Goal: Connect with others: Find contact information

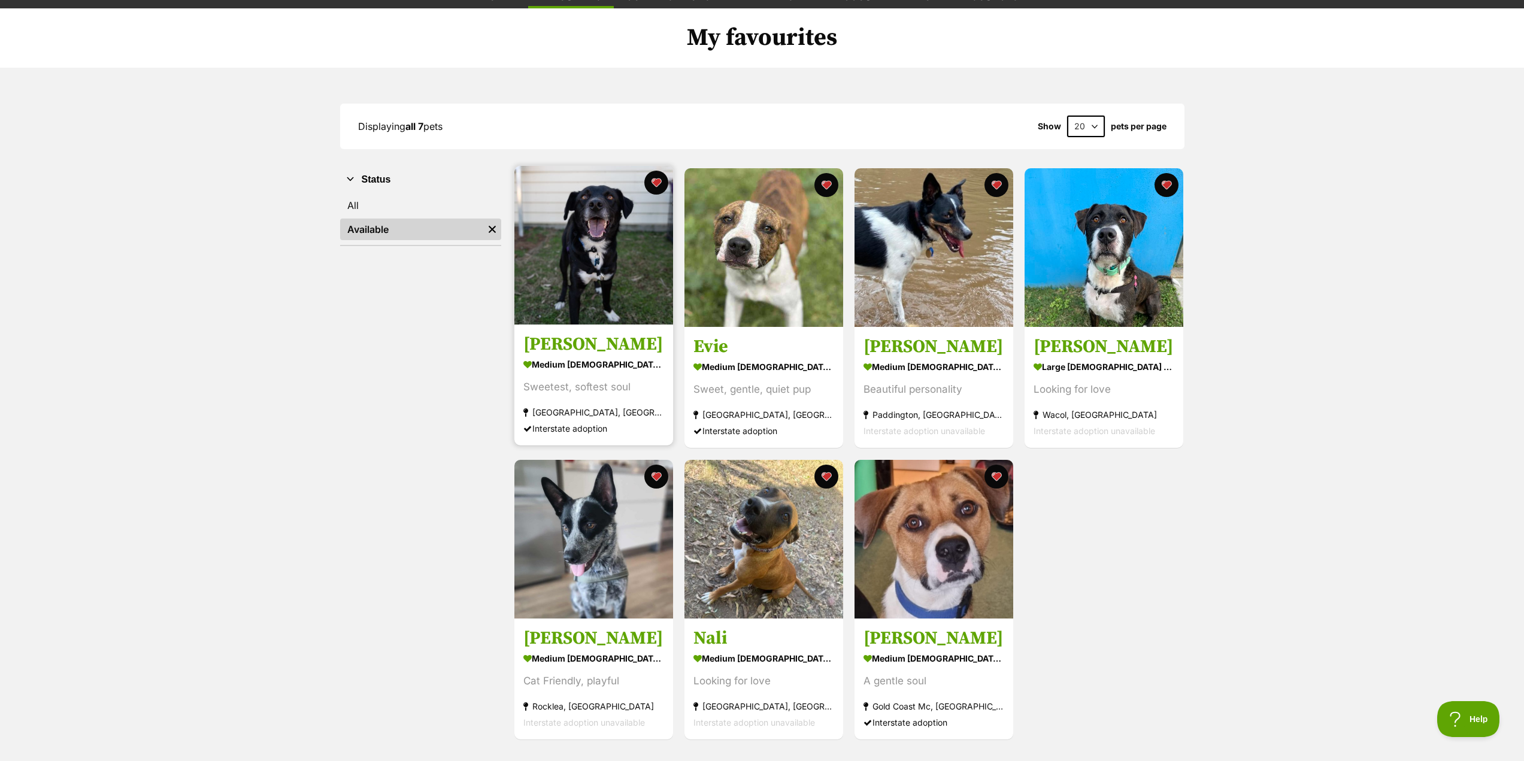
click at [608, 278] on img at bounding box center [594, 245] width 159 height 159
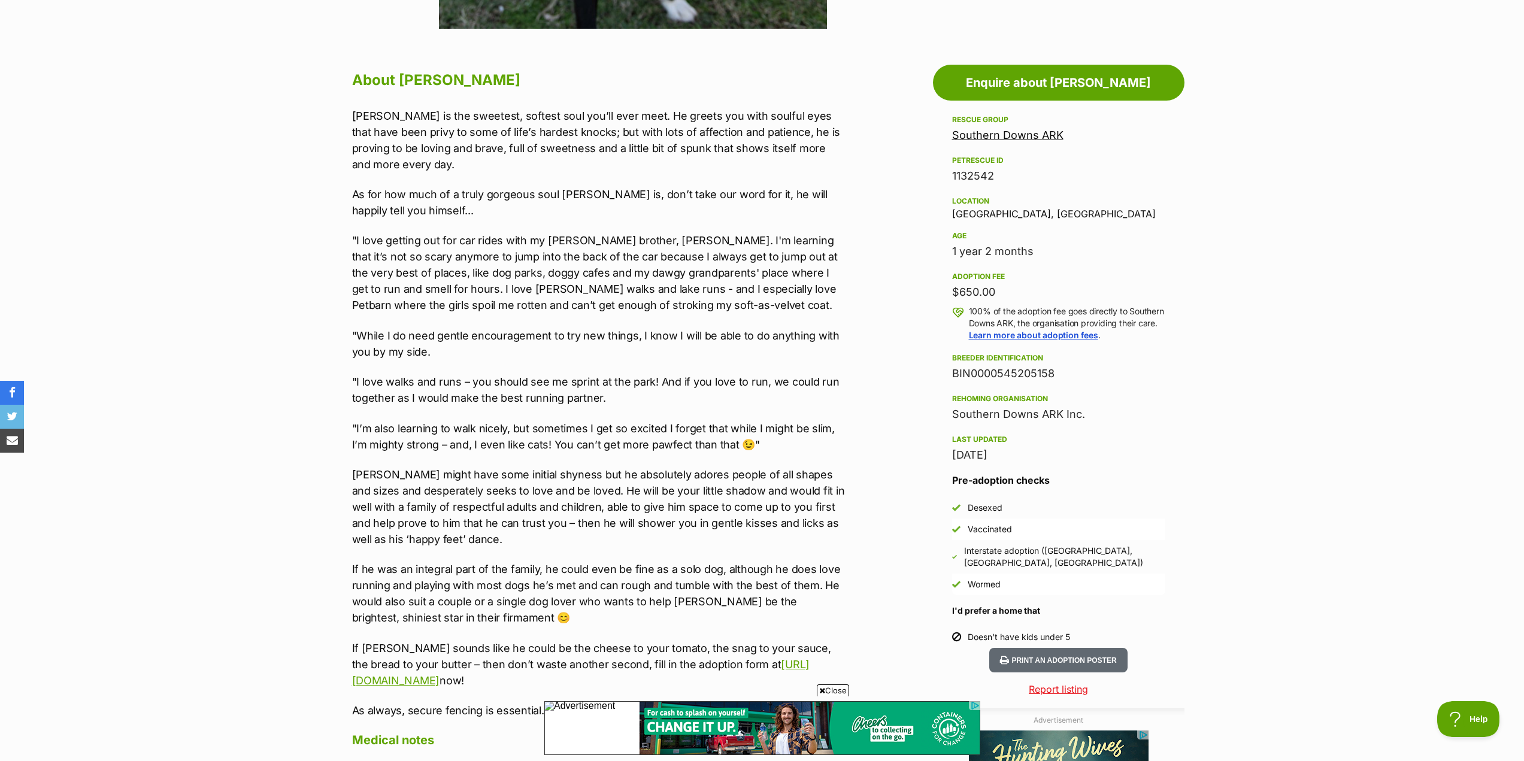
scroll to position [599, 0]
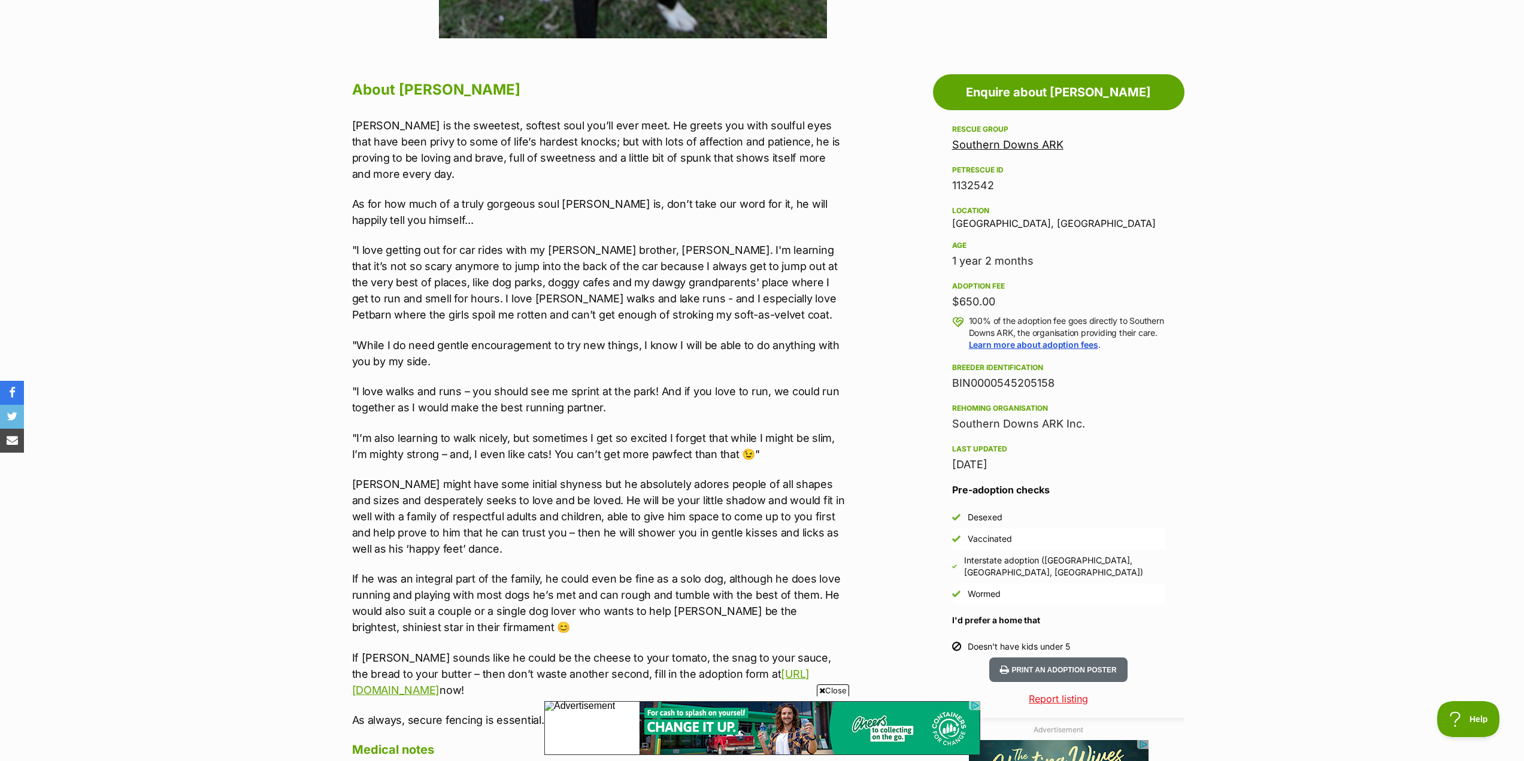
click at [1036, 146] on link "Southern Downs ARK" at bounding box center [1007, 144] width 111 height 13
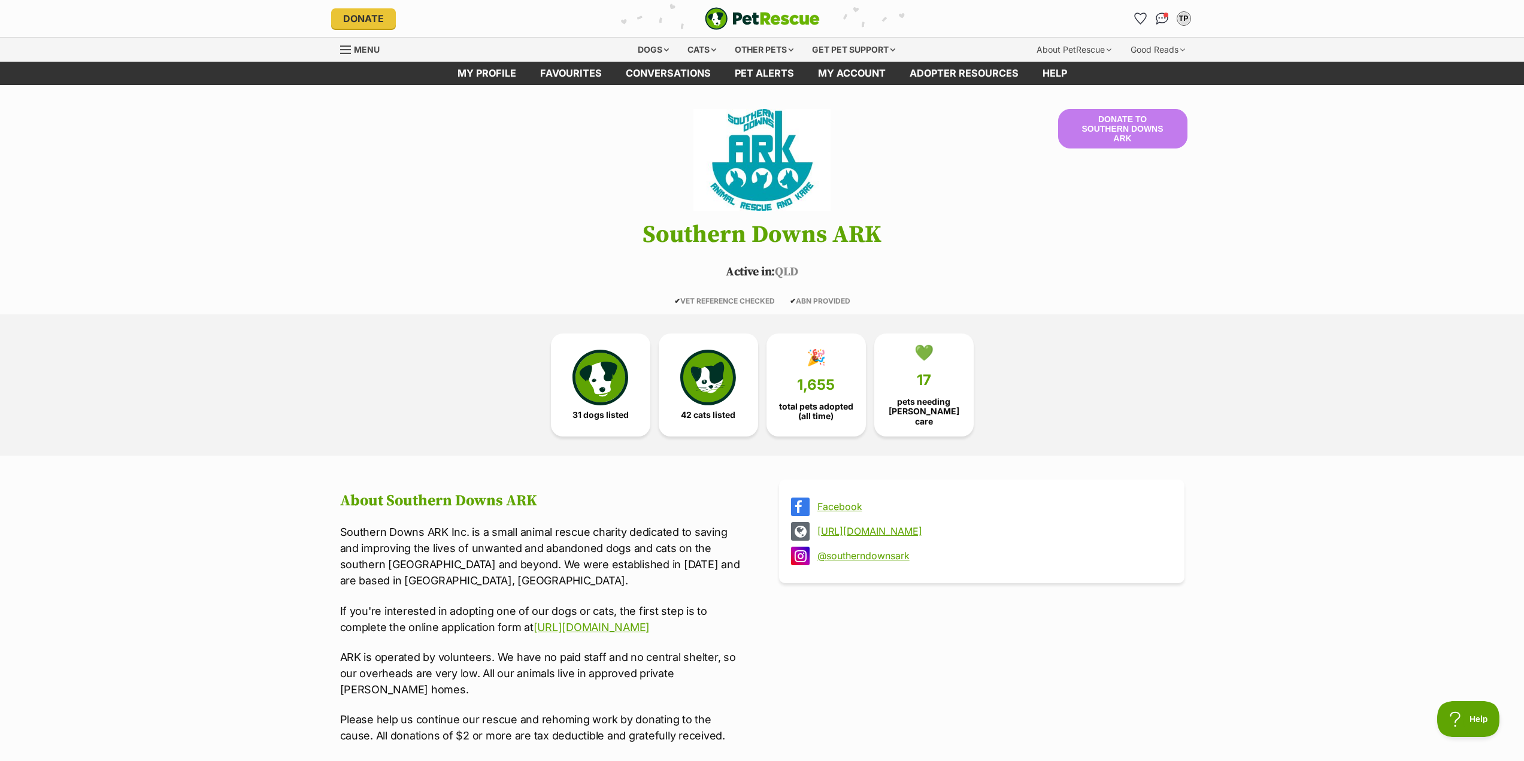
click at [852, 501] on link "Facebook" at bounding box center [993, 506] width 350 height 11
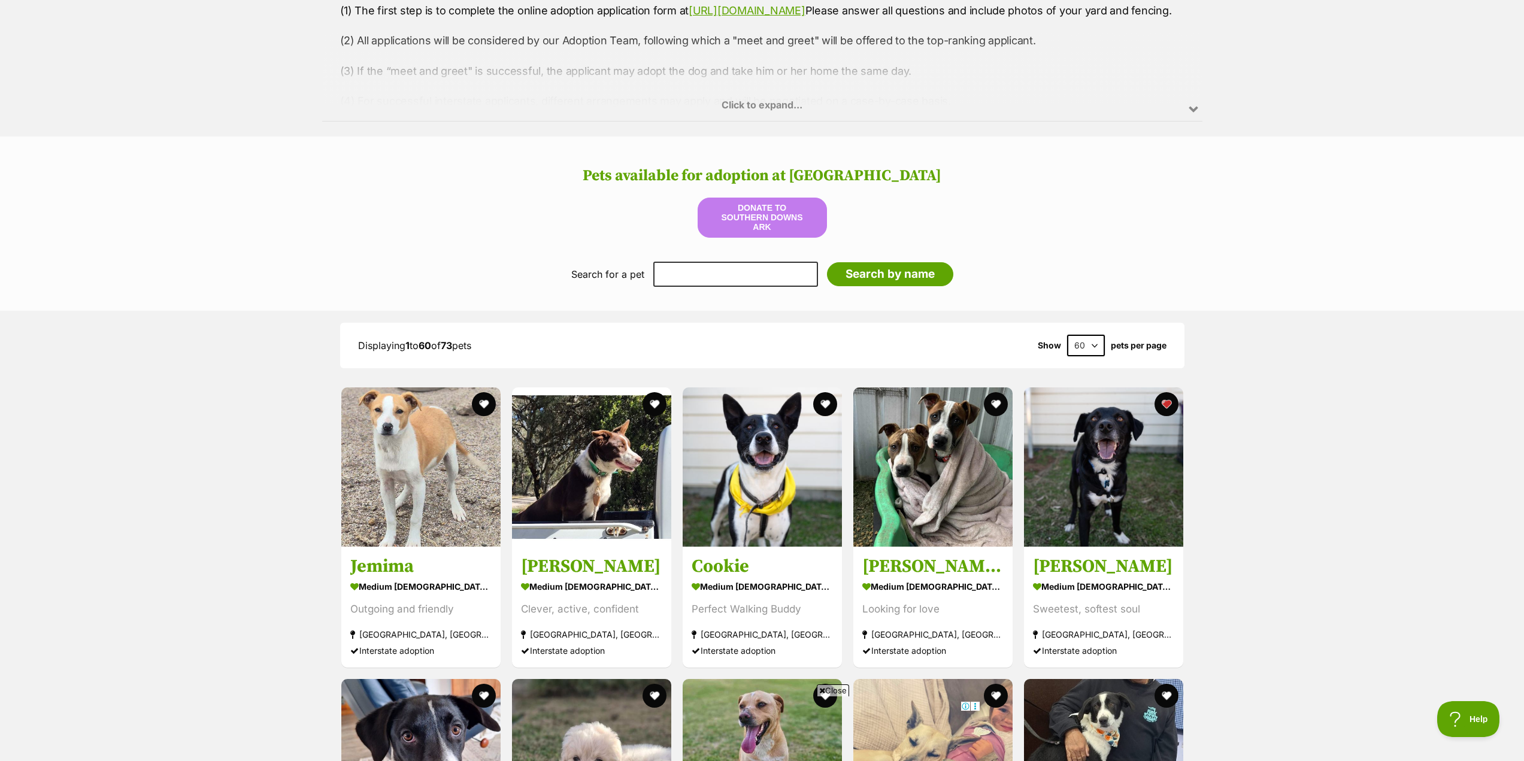
scroll to position [1078, 0]
